Goal: Check status: Verify the current state of an ongoing process or item

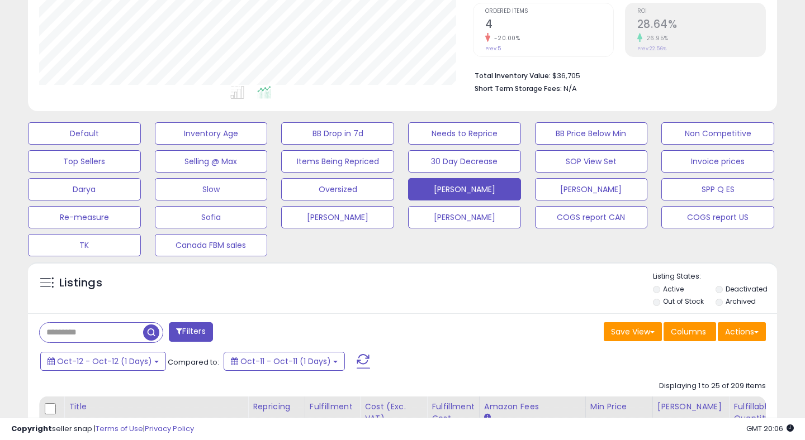
scroll to position [236, 0]
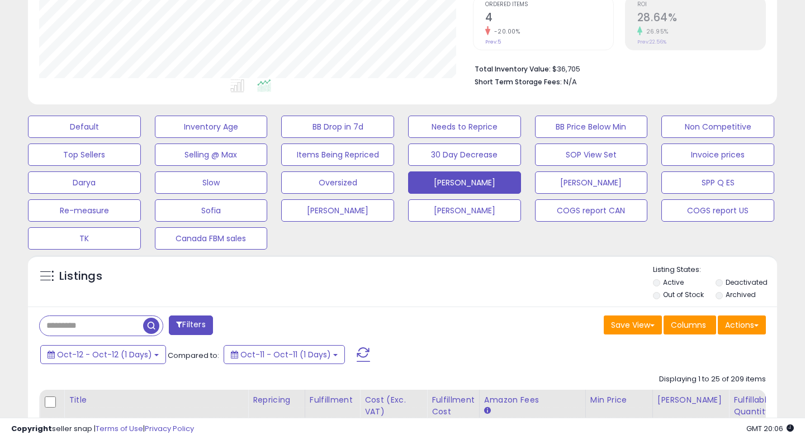
click at [359, 352] on span at bounding box center [362, 355] width 13 height 15
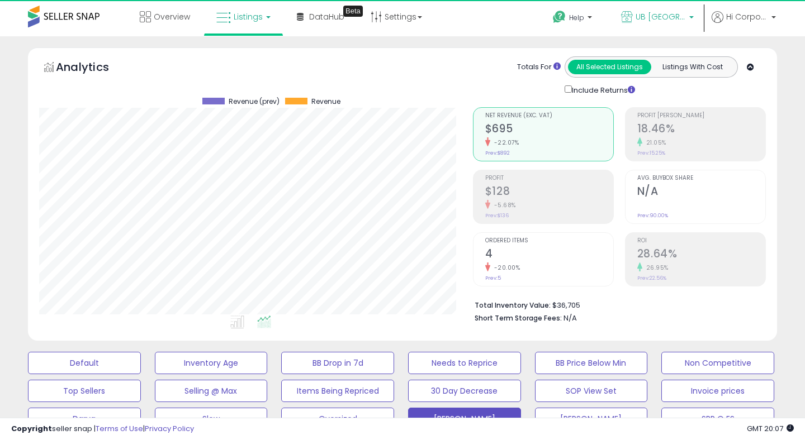
scroll to position [229, 433]
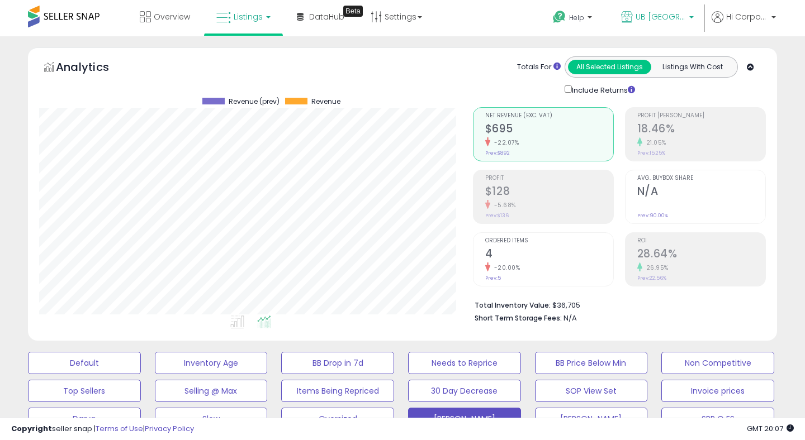
click at [644, 20] on span "UB [GEOGRAPHIC_DATA]" at bounding box center [660, 16] width 50 height 11
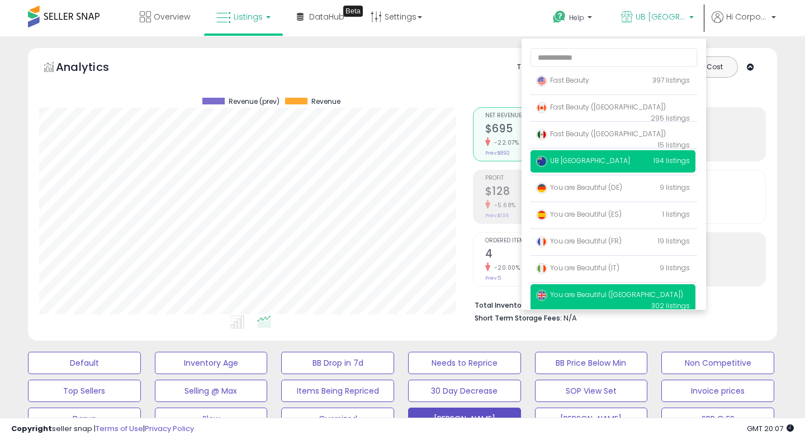
click at [584, 299] on span "You are Beautiful ([GEOGRAPHIC_DATA])" at bounding box center [609, 294] width 147 height 9
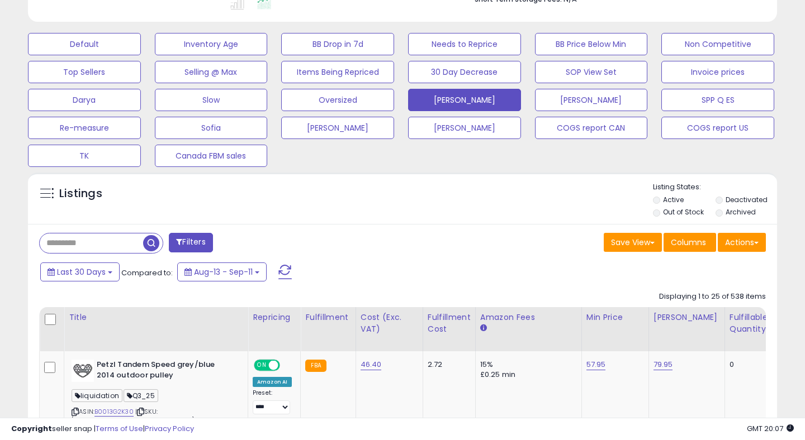
scroll to position [332, 0]
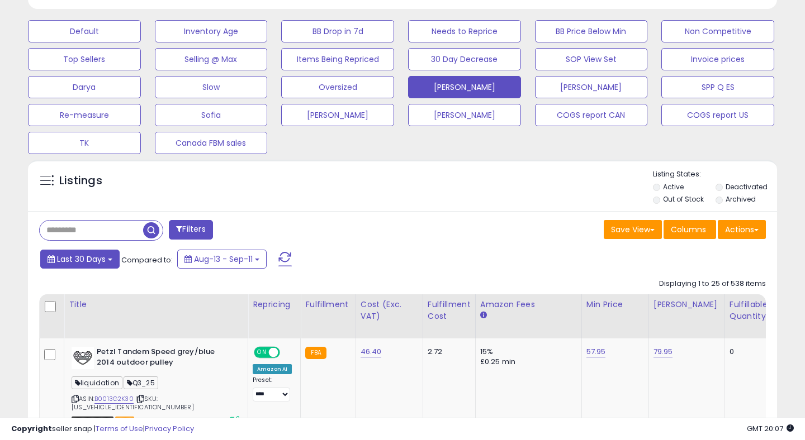
click at [74, 264] on button "Last 30 Days" at bounding box center [79, 259] width 79 height 19
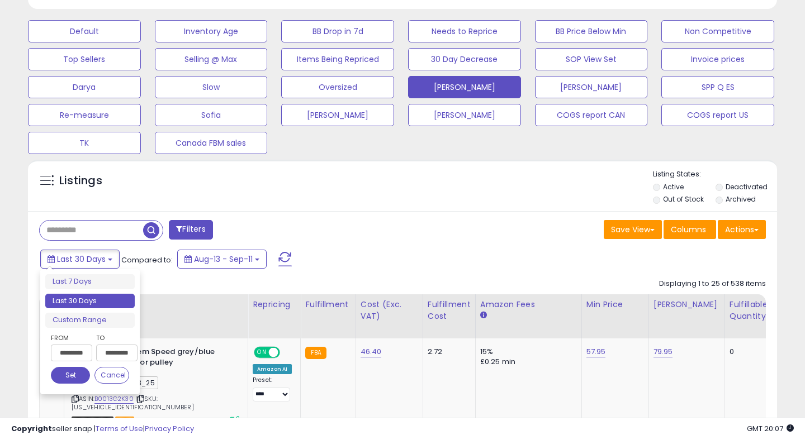
click at [72, 351] on input "**********" at bounding box center [71, 353] width 41 height 17
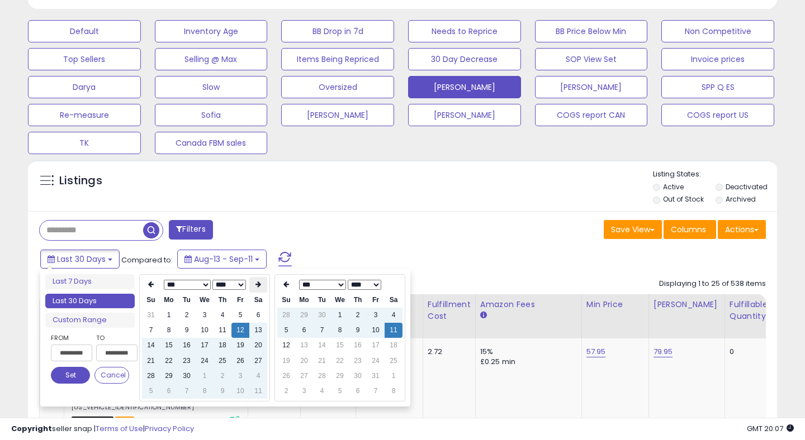
click at [258, 287] on icon at bounding box center [258, 284] width 6 height 7
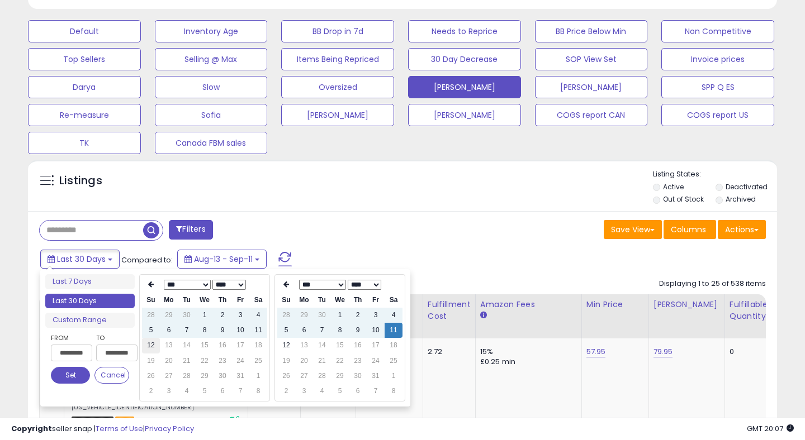
type input "**********"
click at [149, 345] on td "12" at bounding box center [151, 345] width 18 height 15
type input "**********"
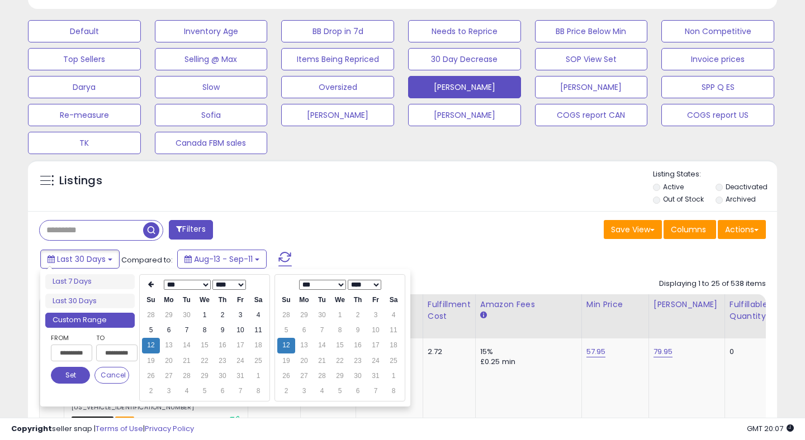
click at [71, 376] on button "Set" at bounding box center [70, 375] width 39 height 17
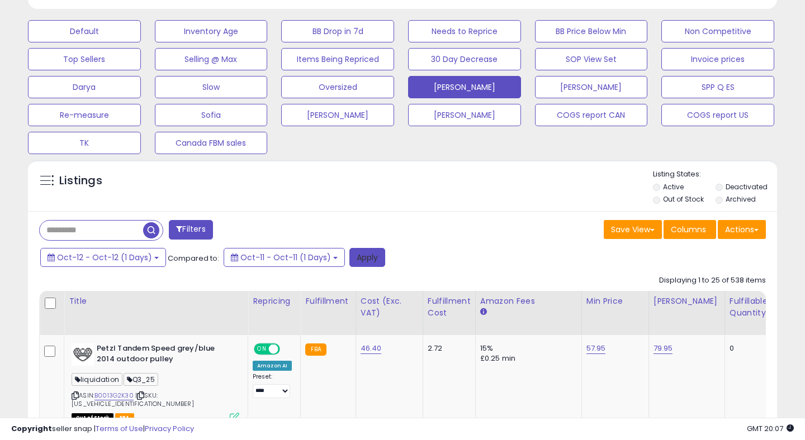
click at [371, 256] on button "Apply" at bounding box center [367, 257] width 36 height 19
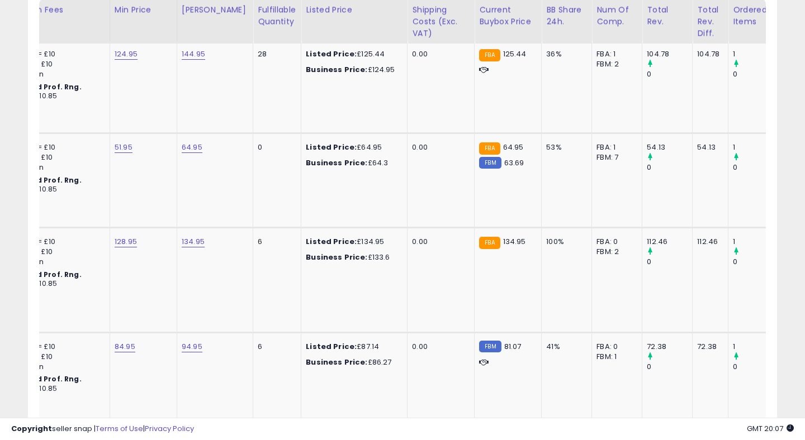
scroll to position [0, 0]
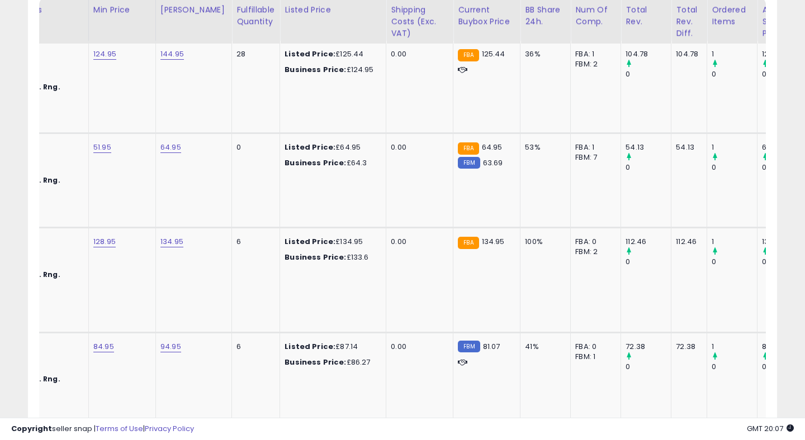
click at [371, 256] on td "Listed Price: £134.95 Business Price: £133.6" at bounding box center [333, 280] width 106 height 105
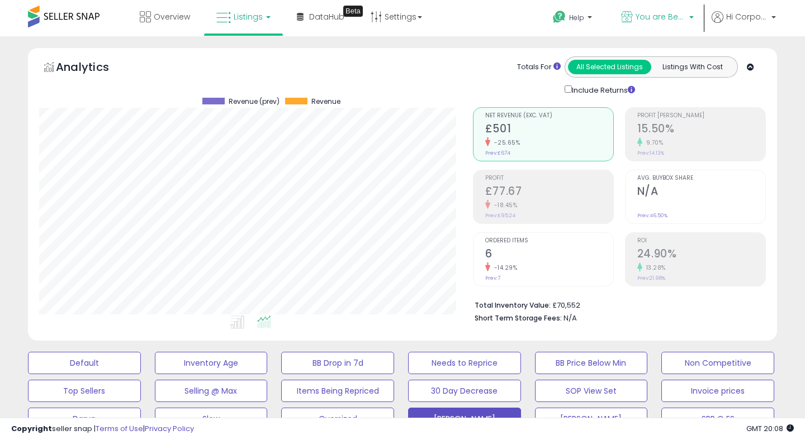
click at [645, 13] on span "You are Beautiful ([GEOGRAPHIC_DATA])" at bounding box center [660, 16] width 50 height 11
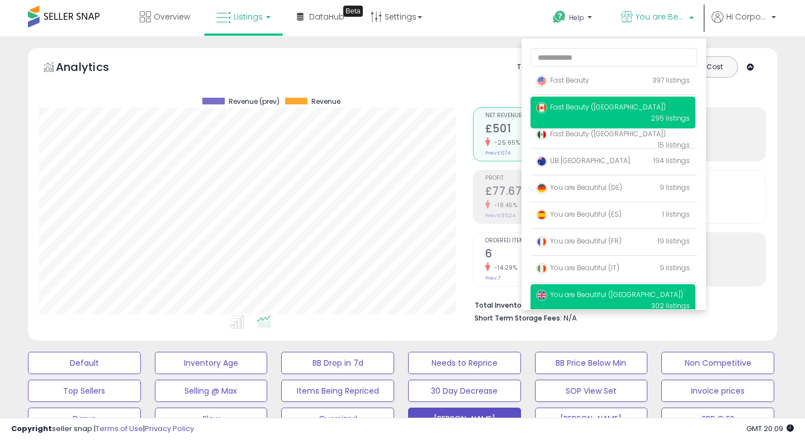
click at [568, 109] on span "Fast Beauty ([GEOGRAPHIC_DATA])" at bounding box center [601, 106] width 130 height 9
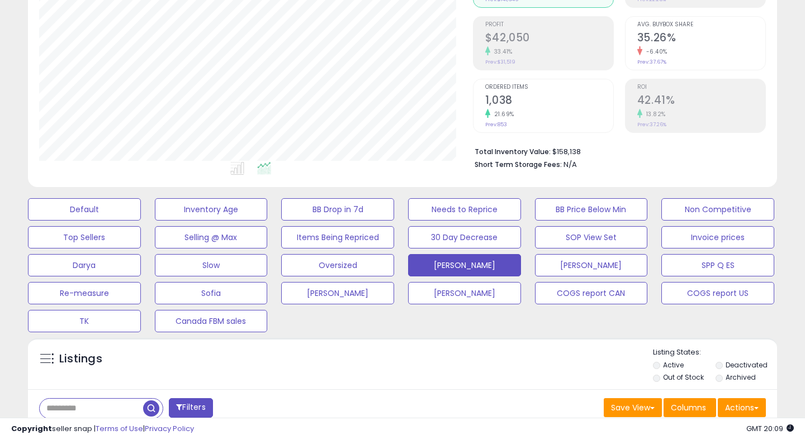
scroll to position [267, 0]
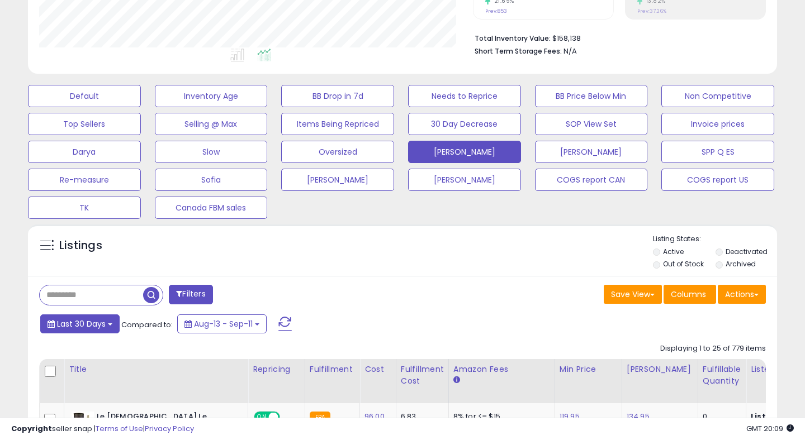
click at [75, 323] on span "Last 30 Days" at bounding box center [81, 323] width 49 height 11
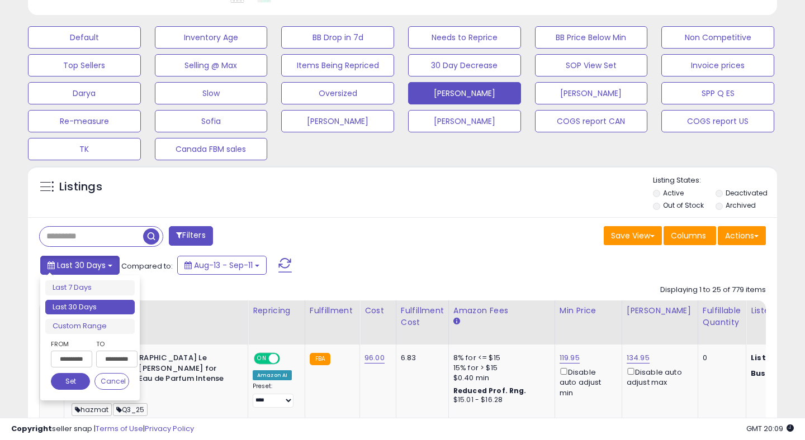
scroll to position [328, 0]
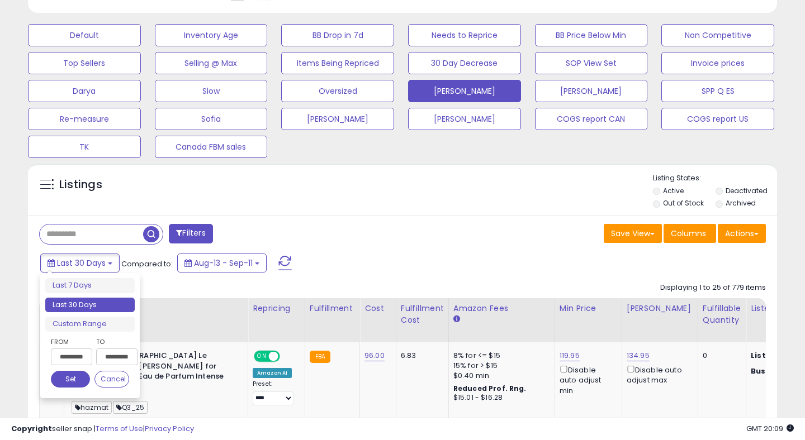
click at [76, 358] on input "**********" at bounding box center [71, 357] width 41 height 17
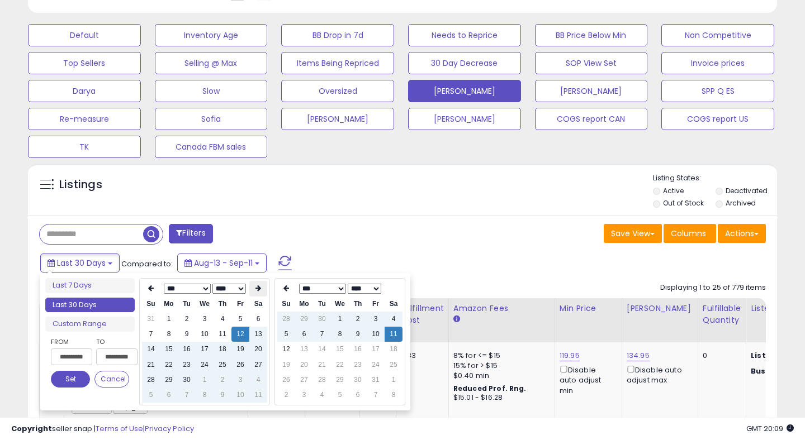
click at [255, 289] on icon at bounding box center [258, 288] width 6 height 7
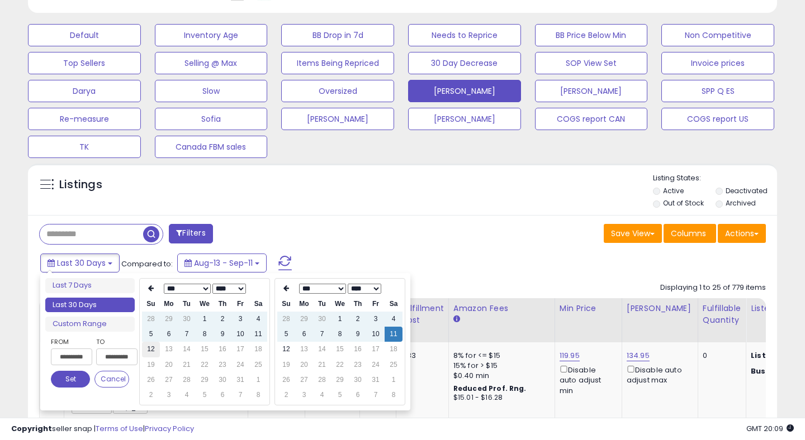
type input "**********"
click at [149, 350] on td "12" at bounding box center [151, 349] width 18 height 15
type input "**********"
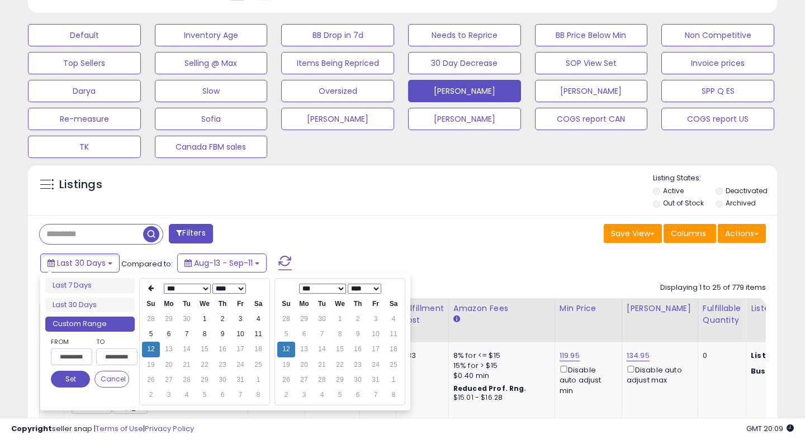
click at [64, 381] on button "Set" at bounding box center [70, 379] width 39 height 17
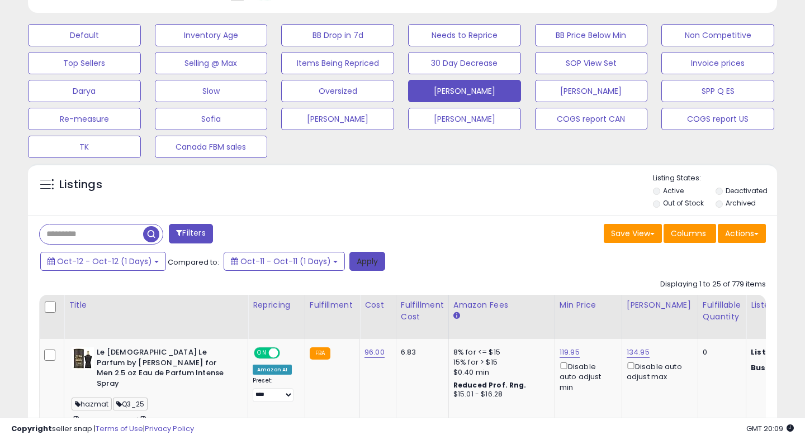
click at [368, 260] on button "Apply" at bounding box center [367, 261] width 36 height 19
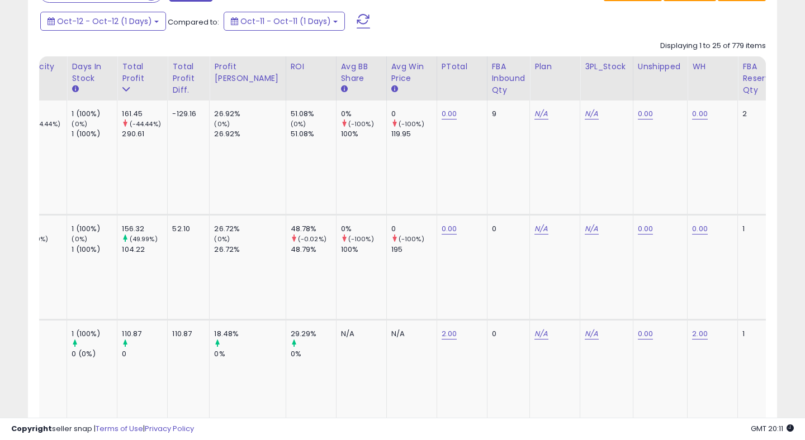
scroll to position [0, 1246]
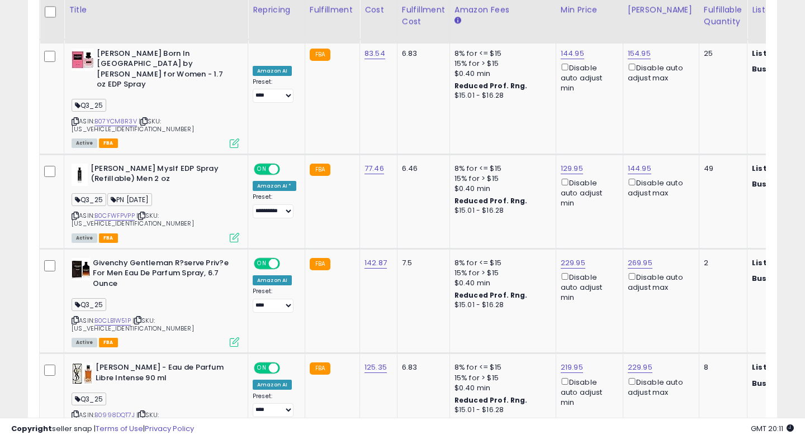
click at [698, 155] on td "49" at bounding box center [722, 201] width 48 height 94
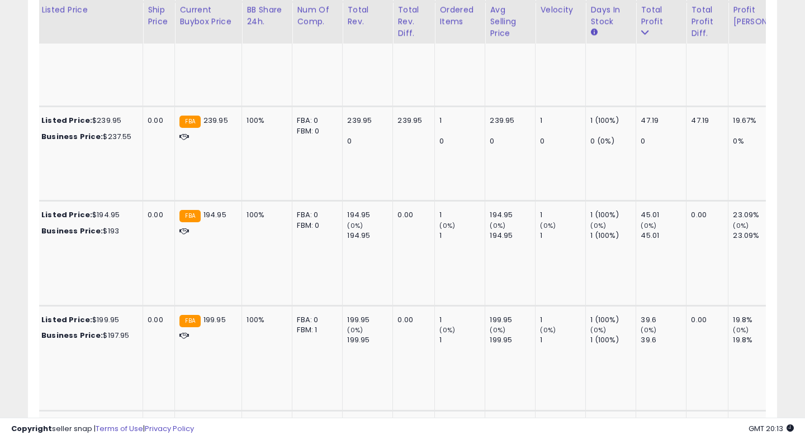
scroll to position [0, 731]
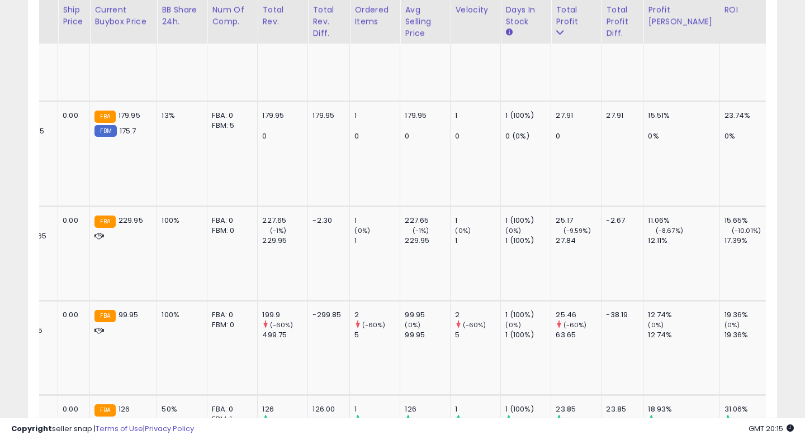
scroll to position [0, 827]
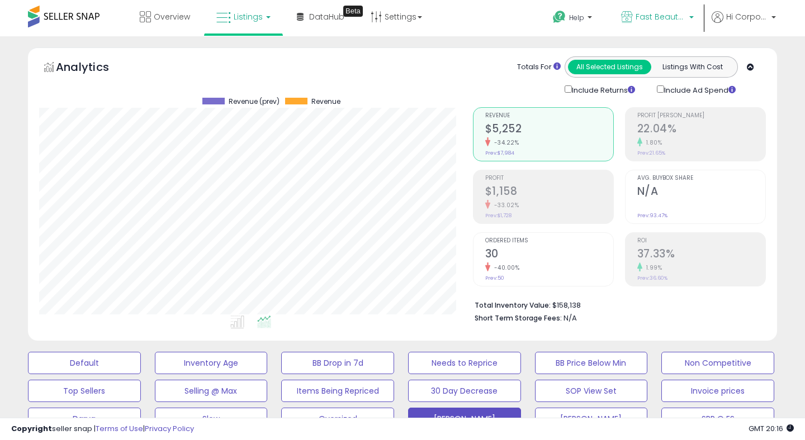
click at [639, 15] on span "Fast Beauty ([GEOGRAPHIC_DATA])" at bounding box center [660, 16] width 50 height 11
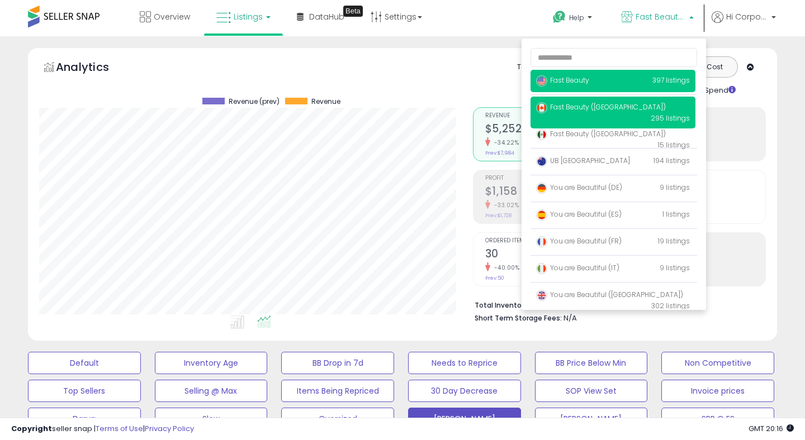
click at [588, 82] on p "Fast Beauty 397 listings" at bounding box center [612, 81] width 165 height 22
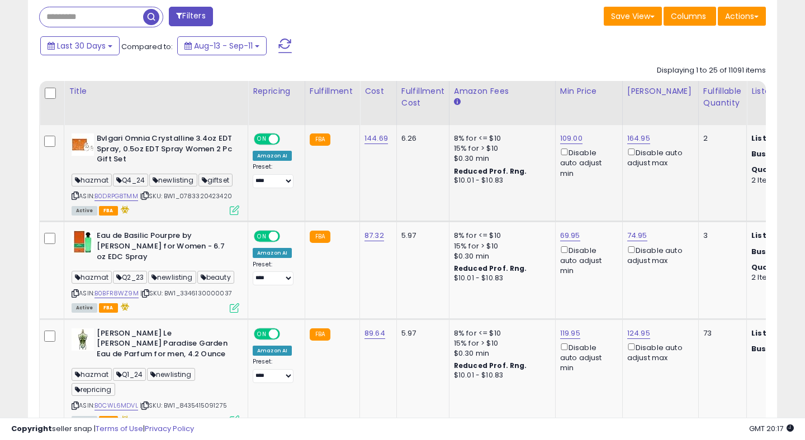
scroll to position [504, 0]
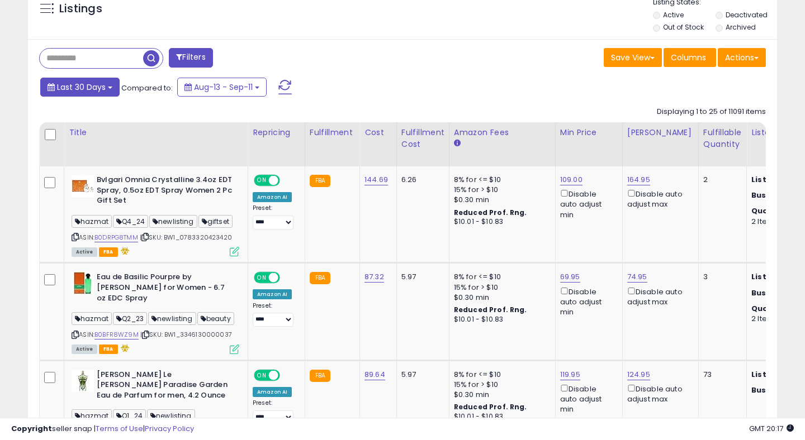
click at [79, 82] on span "Last 30 Days" at bounding box center [81, 87] width 49 height 11
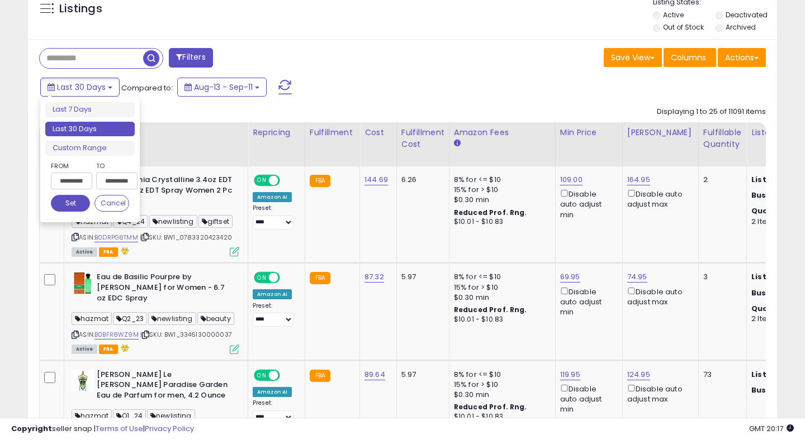
click at [79, 183] on input "**********" at bounding box center [71, 181] width 41 height 17
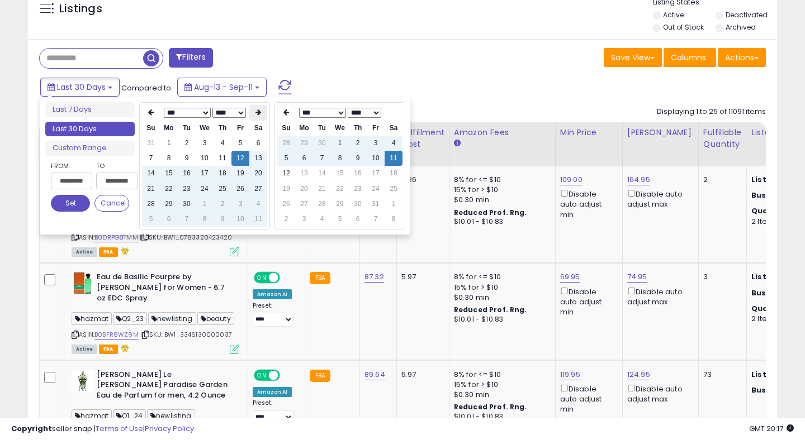
click at [254, 116] on th at bounding box center [258, 113] width 18 height 16
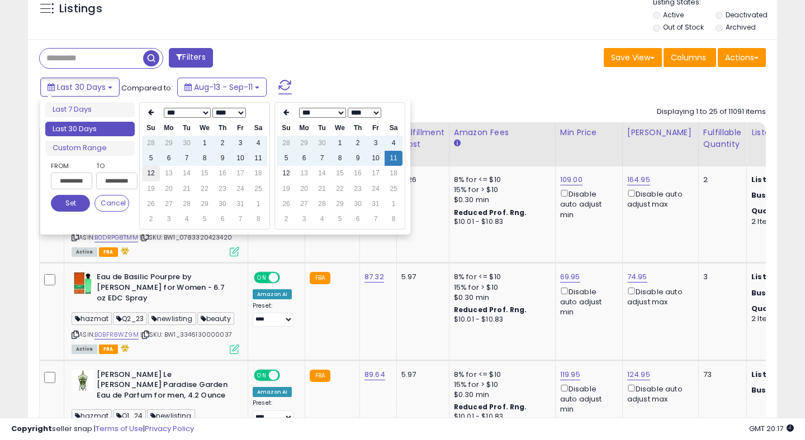
type input "**********"
click at [151, 175] on td "12" at bounding box center [151, 173] width 18 height 15
type input "**********"
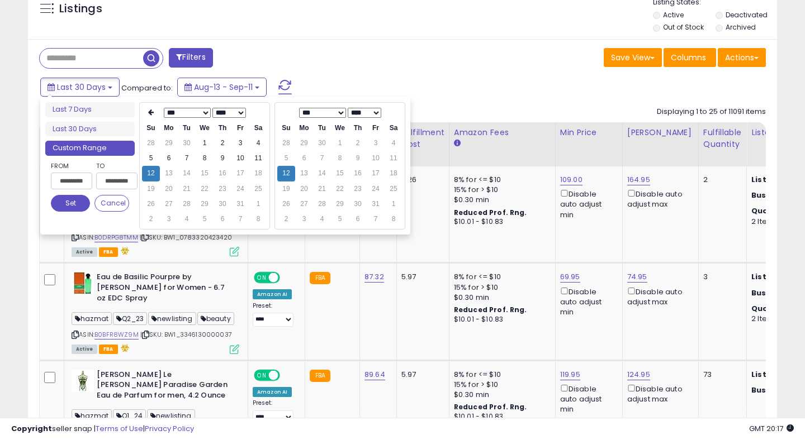
click at [66, 202] on button "Set" at bounding box center [70, 203] width 39 height 17
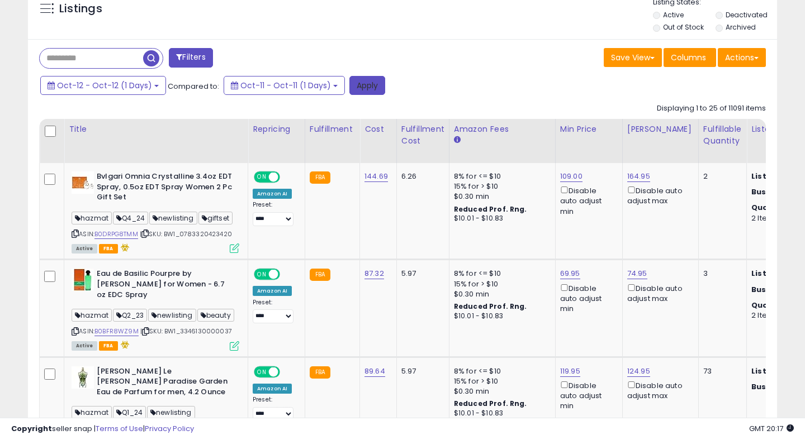
click at [370, 83] on button "Apply" at bounding box center [367, 85] width 36 height 19
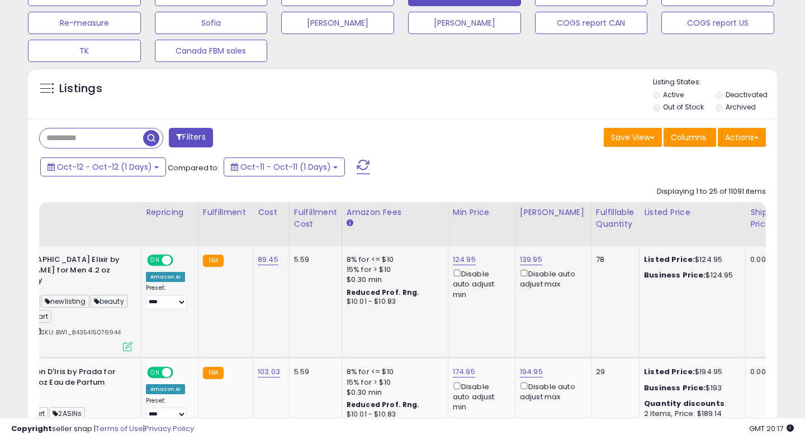
scroll to position [0, 0]
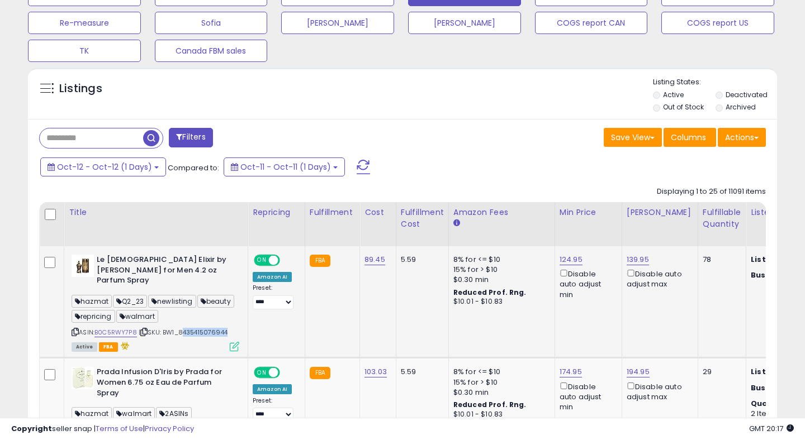
drag, startPoint x: 182, startPoint y: 324, endPoint x: 229, endPoint y: 327, distance: 47.1
click at [229, 327] on div "ASIN: B0C5RWY7P8 | SKU: BW1_8435415076944 Active FBA" at bounding box center [156, 303] width 168 height 96
copy div "8435415076944"
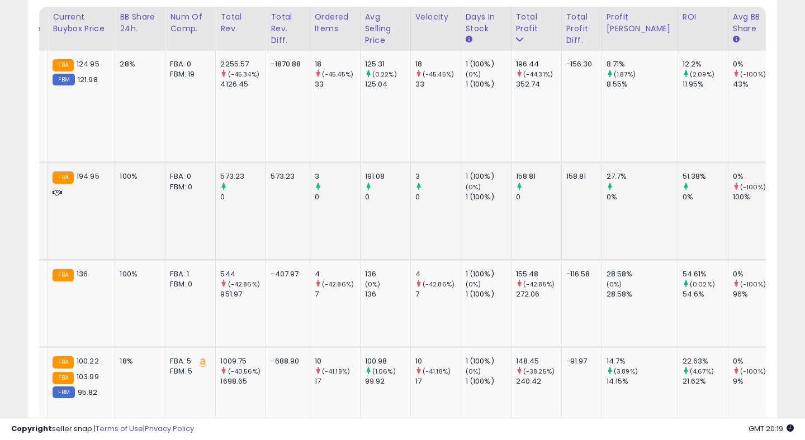
scroll to position [0, 864]
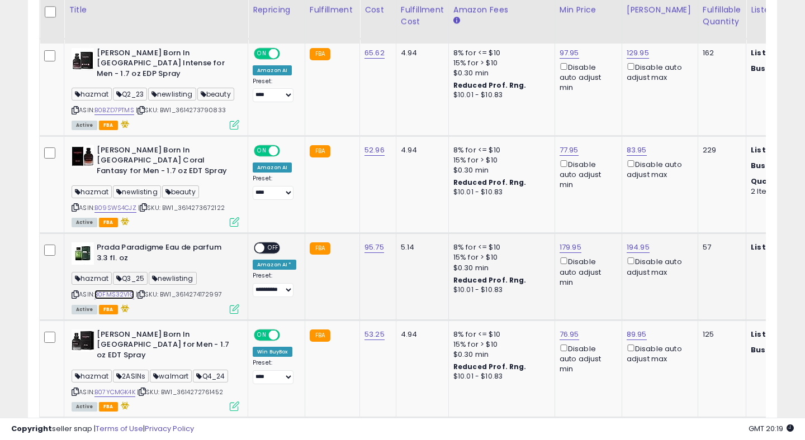
click at [109, 290] on link "B0FMS32V1G" at bounding box center [114, 294] width 40 height 9
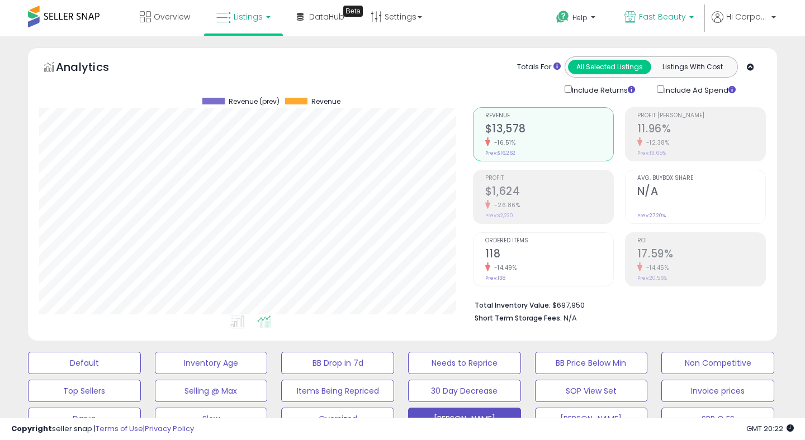
click at [654, 15] on span "Fast Beauty" at bounding box center [662, 16] width 47 height 11
